Goal: Check status: Check status

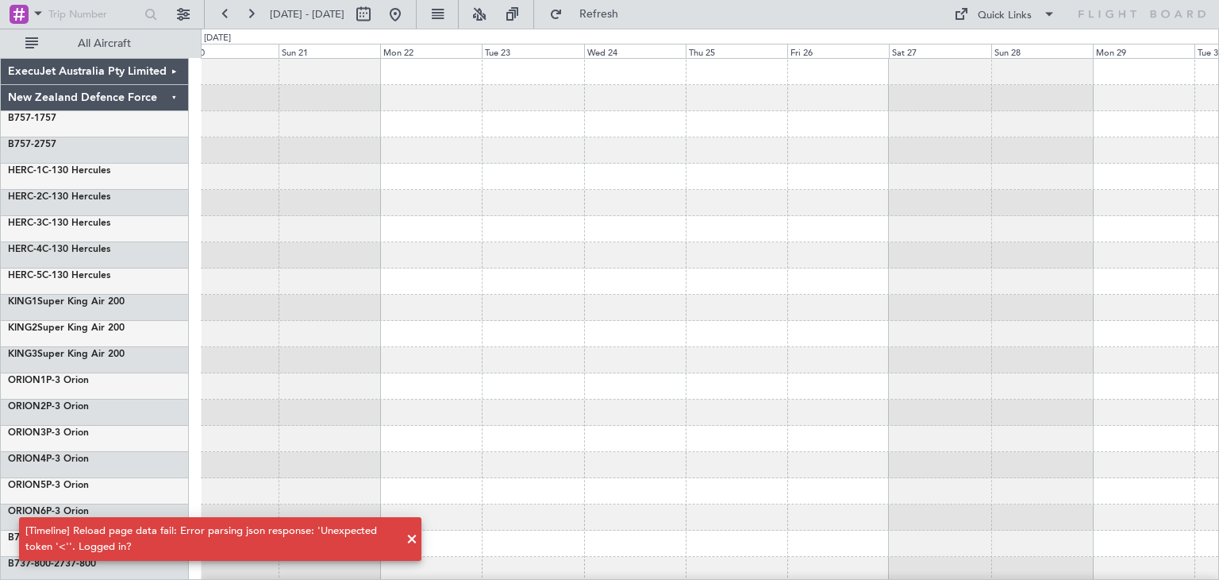
click at [413, 537] on span at bounding box center [412, 539] width 19 height 19
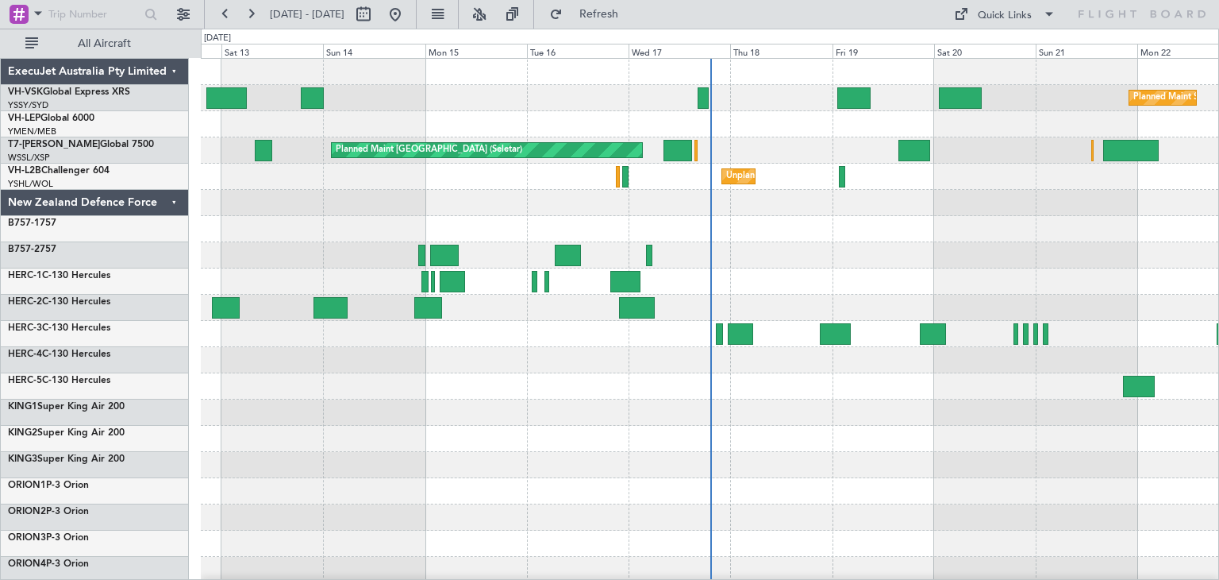
click at [174, 65] on div "ExecuJet Australia Pty Limited" at bounding box center [95, 72] width 188 height 26
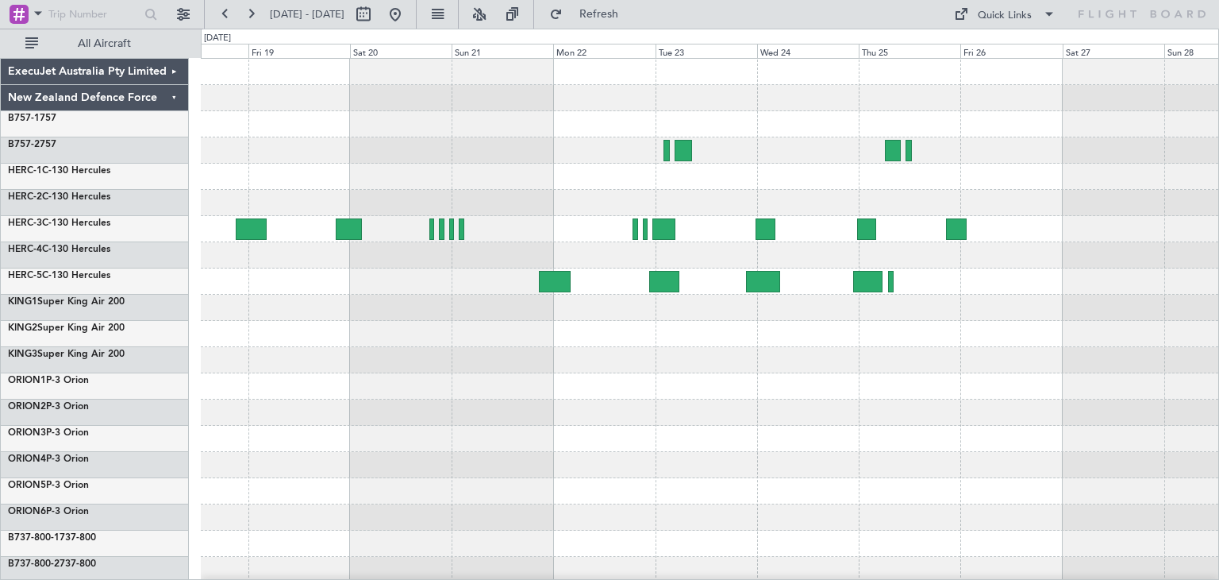
click at [381, 422] on div at bounding box center [710, 386] width 1018 height 655
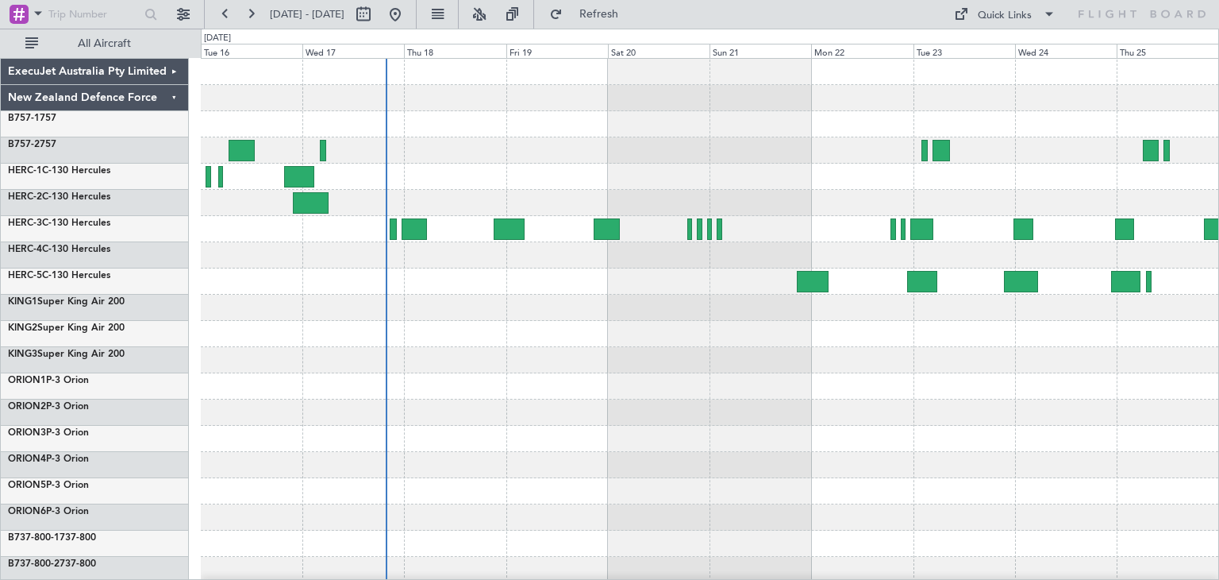
click at [609, 372] on div at bounding box center [710, 386] width 1018 height 655
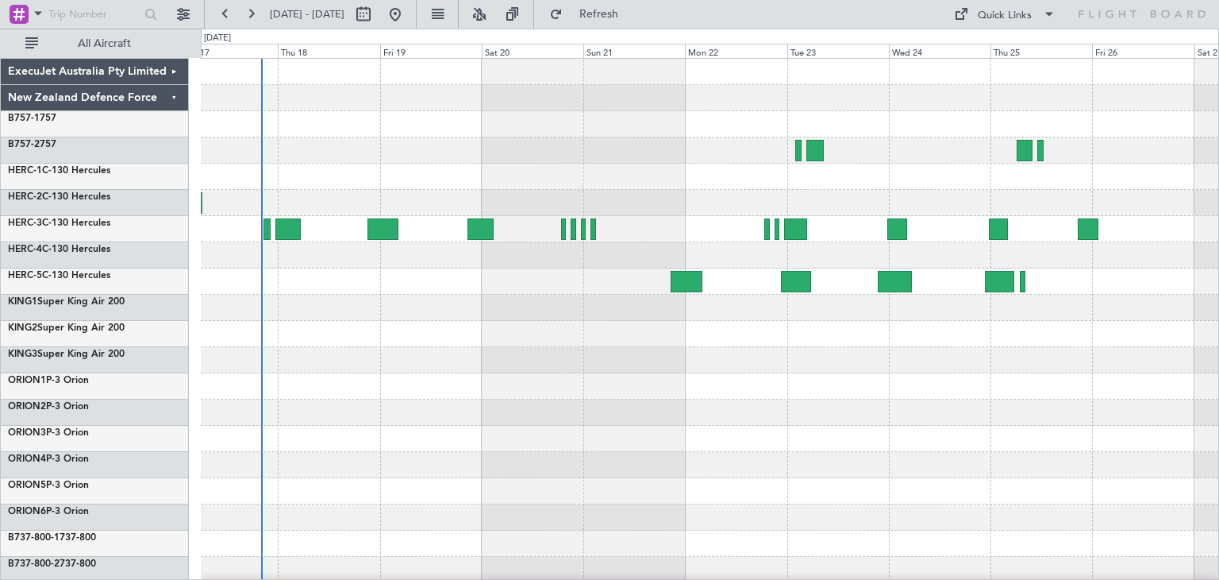
click at [729, 379] on div at bounding box center [710, 386] width 1018 height 655
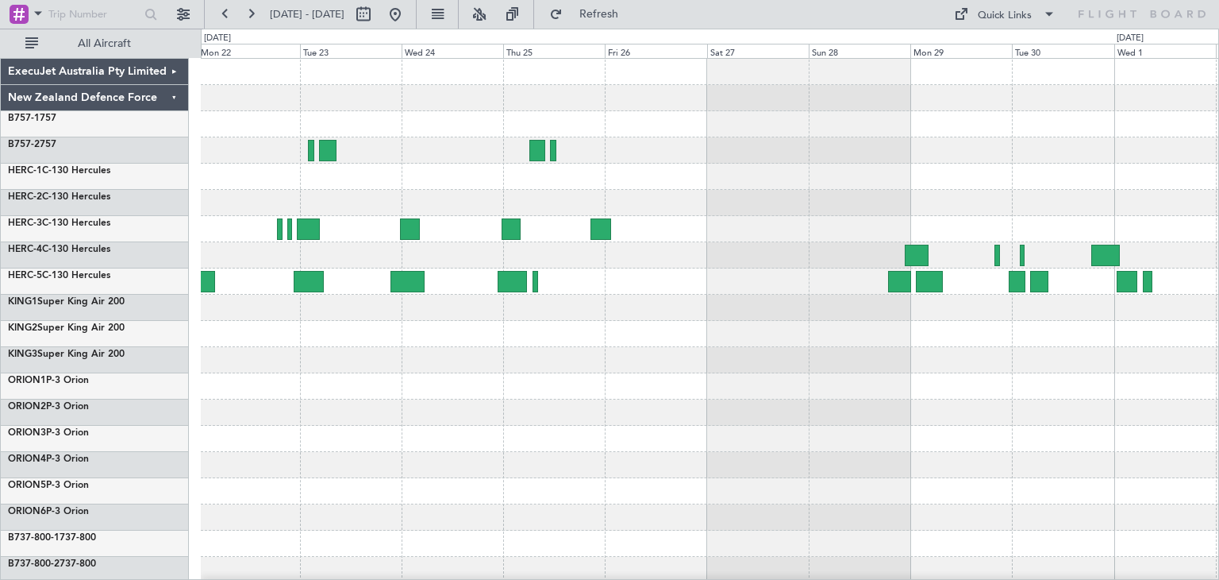
click at [549, 418] on div at bounding box center [710, 386] width 1018 height 655
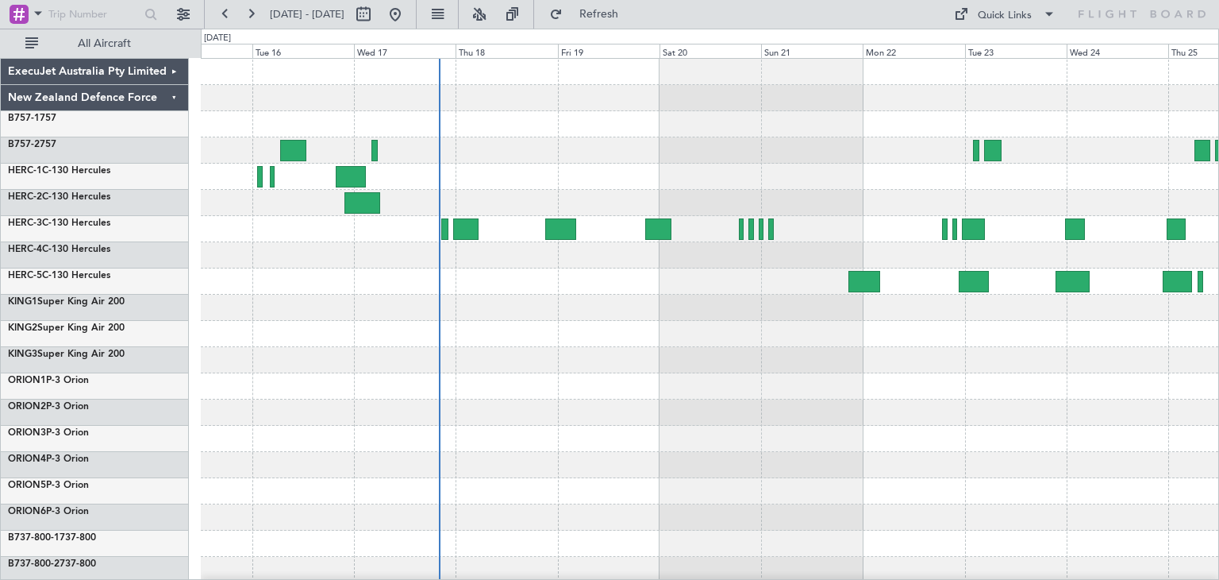
click at [1037, 480] on div at bounding box center [710, 386] width 1018 height 655
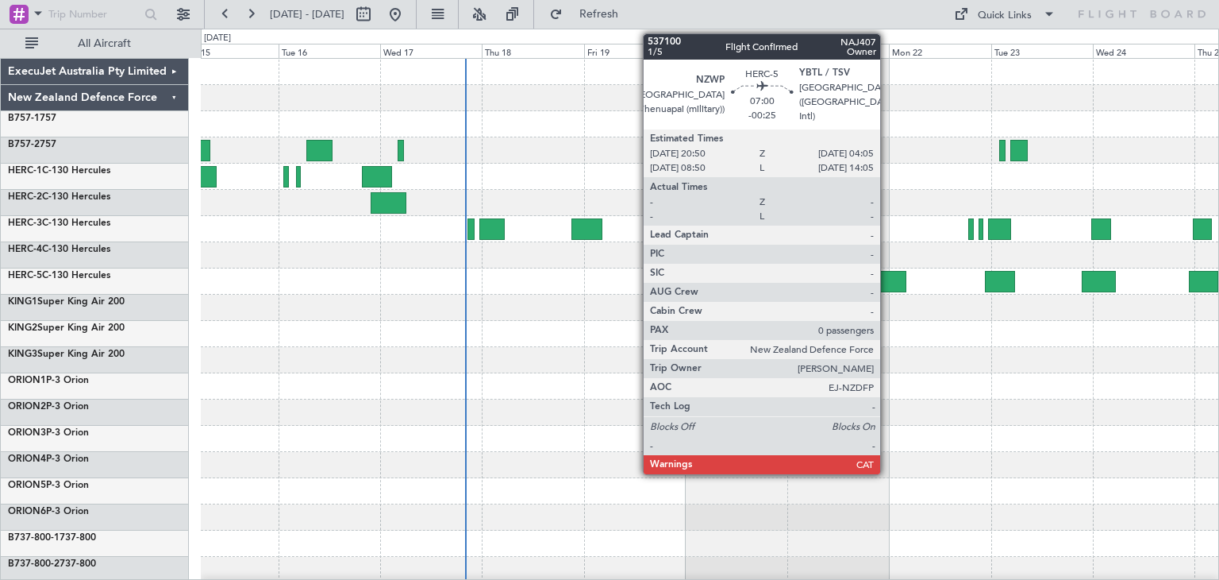
click at [888, 279] on div at bounding box center [890, 281] width 31 height 21
click at [889, 279] on div at bounding box center [890, 281] width 31 height 21
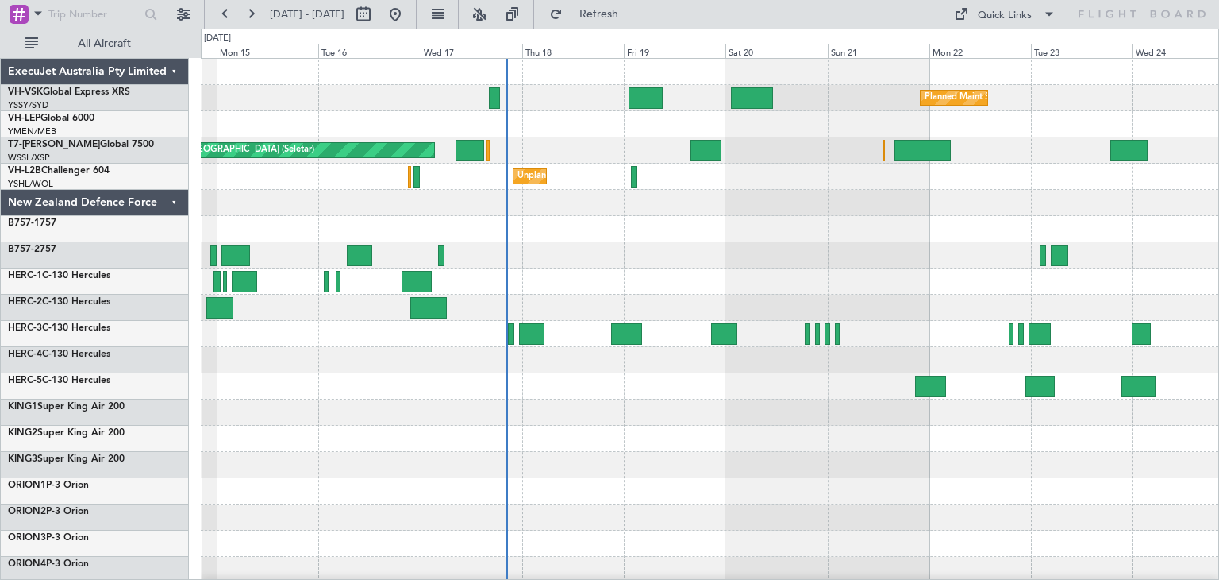
click at [565, 252] on div at bounding box center [710, 255] width 1018 height 26
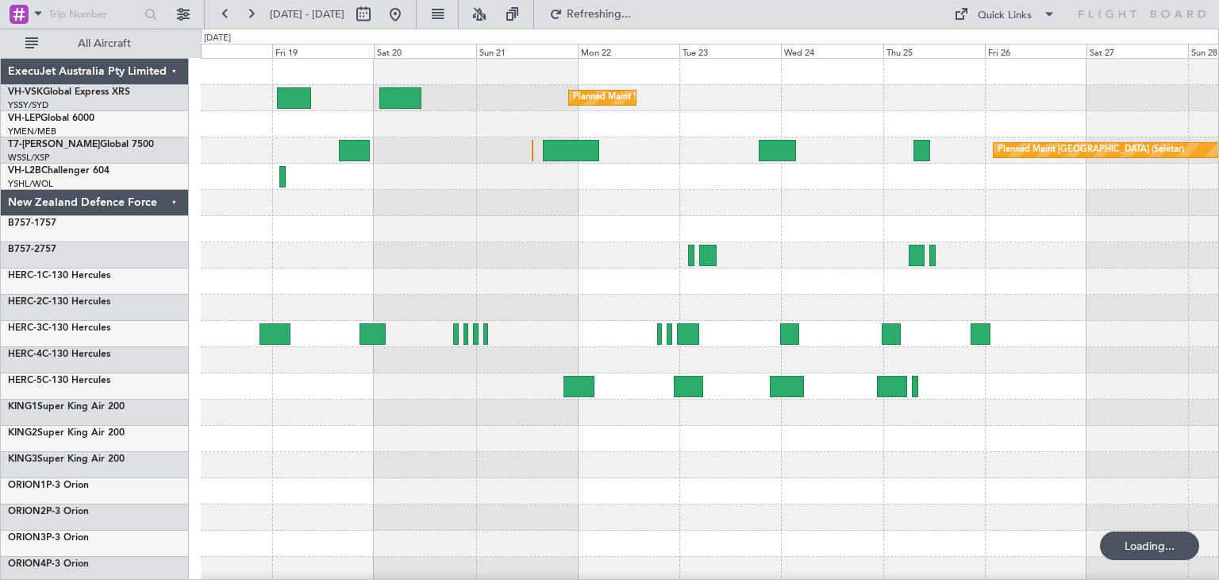
click at [519, 433] on div "Planned Maint Sydney (Kingsford Smith Intl) Planned Maint Singapore (Seletar) P…" at bounding box center [710, 439] width 1018 height 760
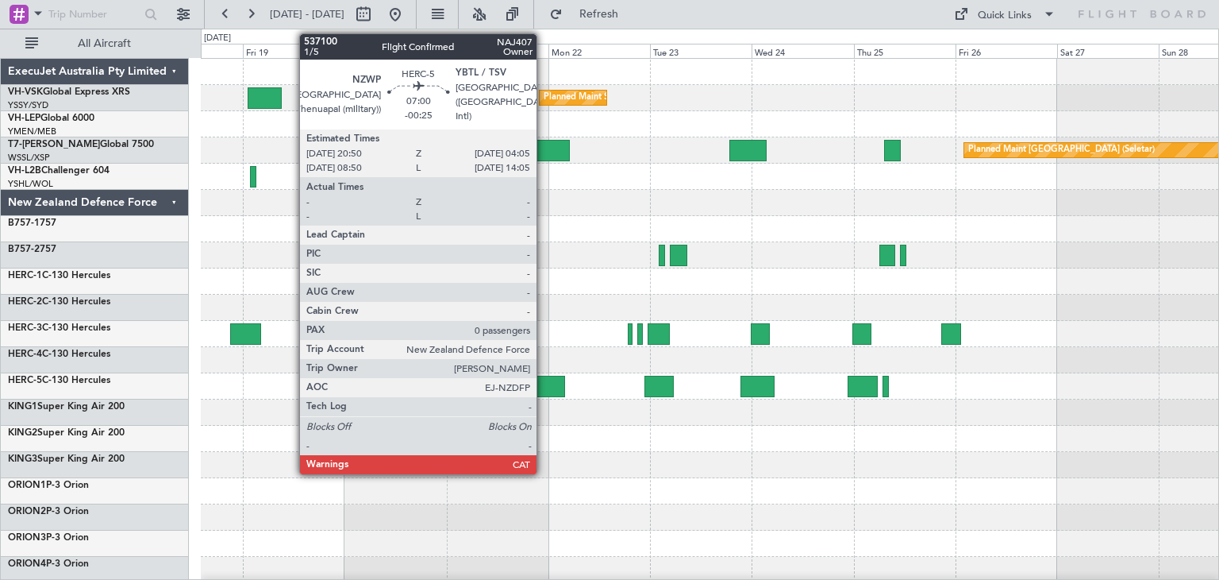
click at [544, 383] on div at bounding box center [549, 386] width 31 height 21
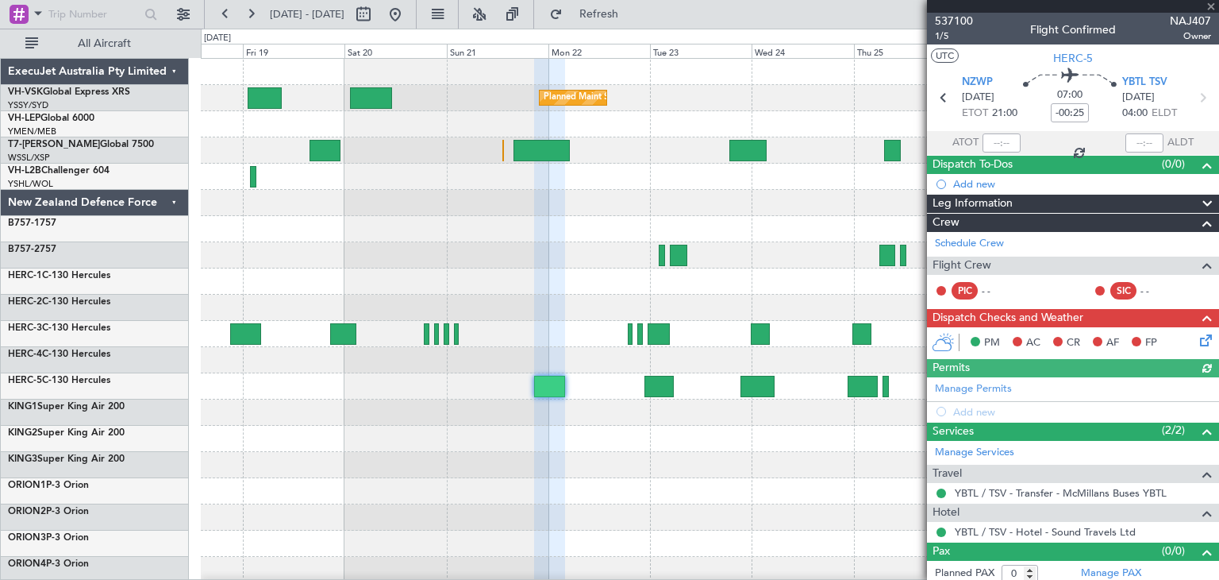
click at [1210, 7] on span at bounding box center [1212, 7] width 16 height 14
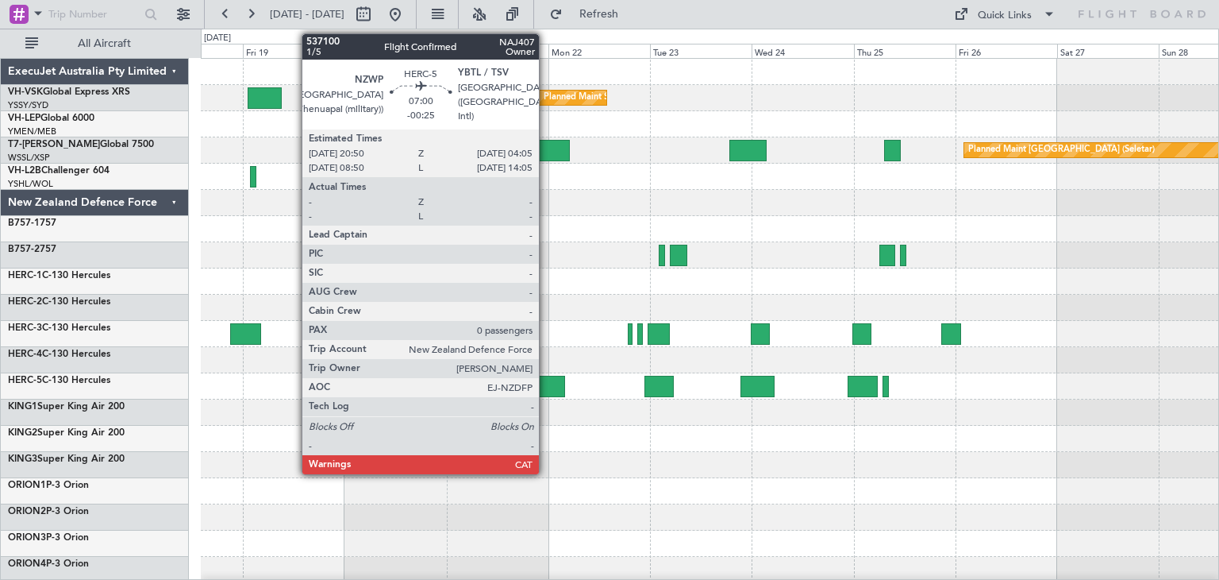
click at [546, 381] on div at bounding box center [549, 386] width 31 height 21
